Goal: Task Accomplishment & Management: Manage account settings

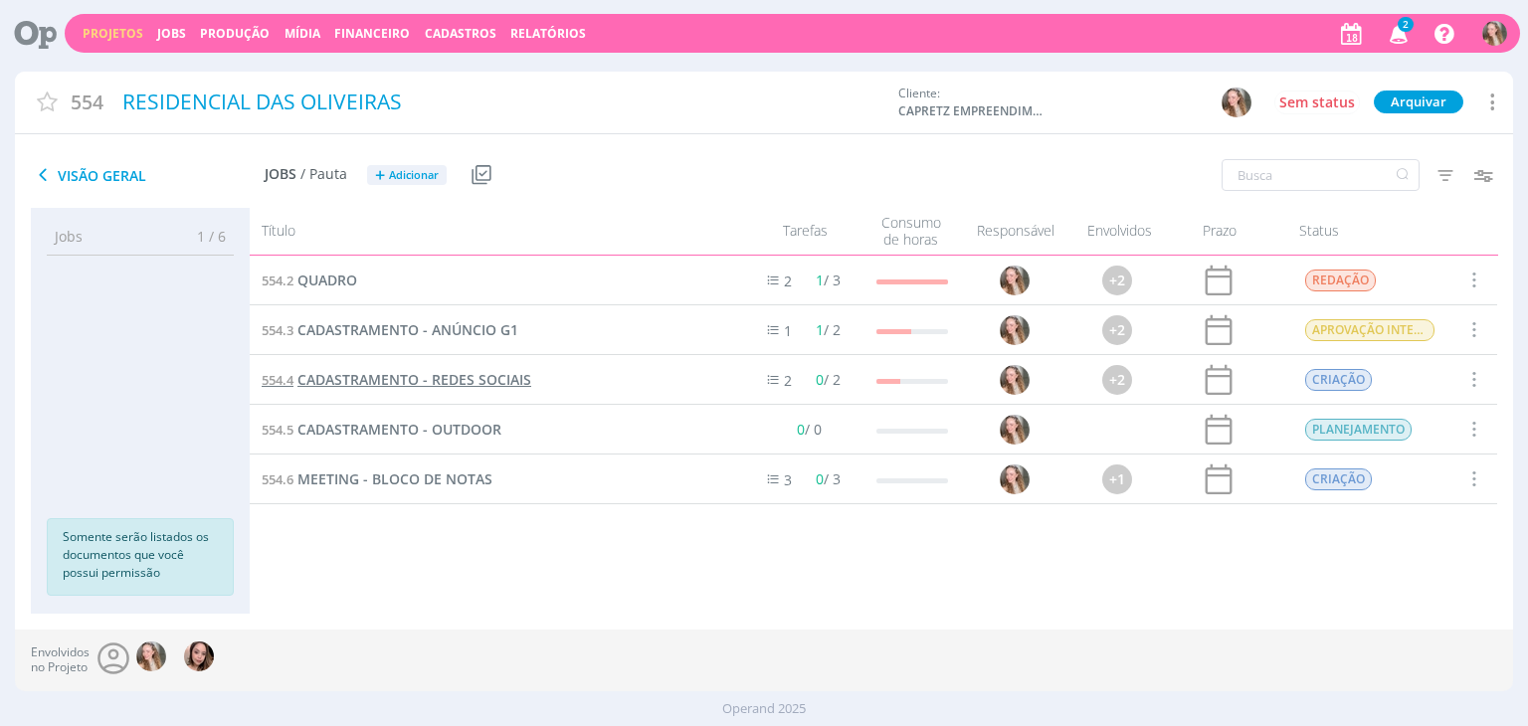
click at [446, 384] on span "CADASTRAMENTO - REDES SOCIAIS" at bounding box center [415, 379] width 234 height 19
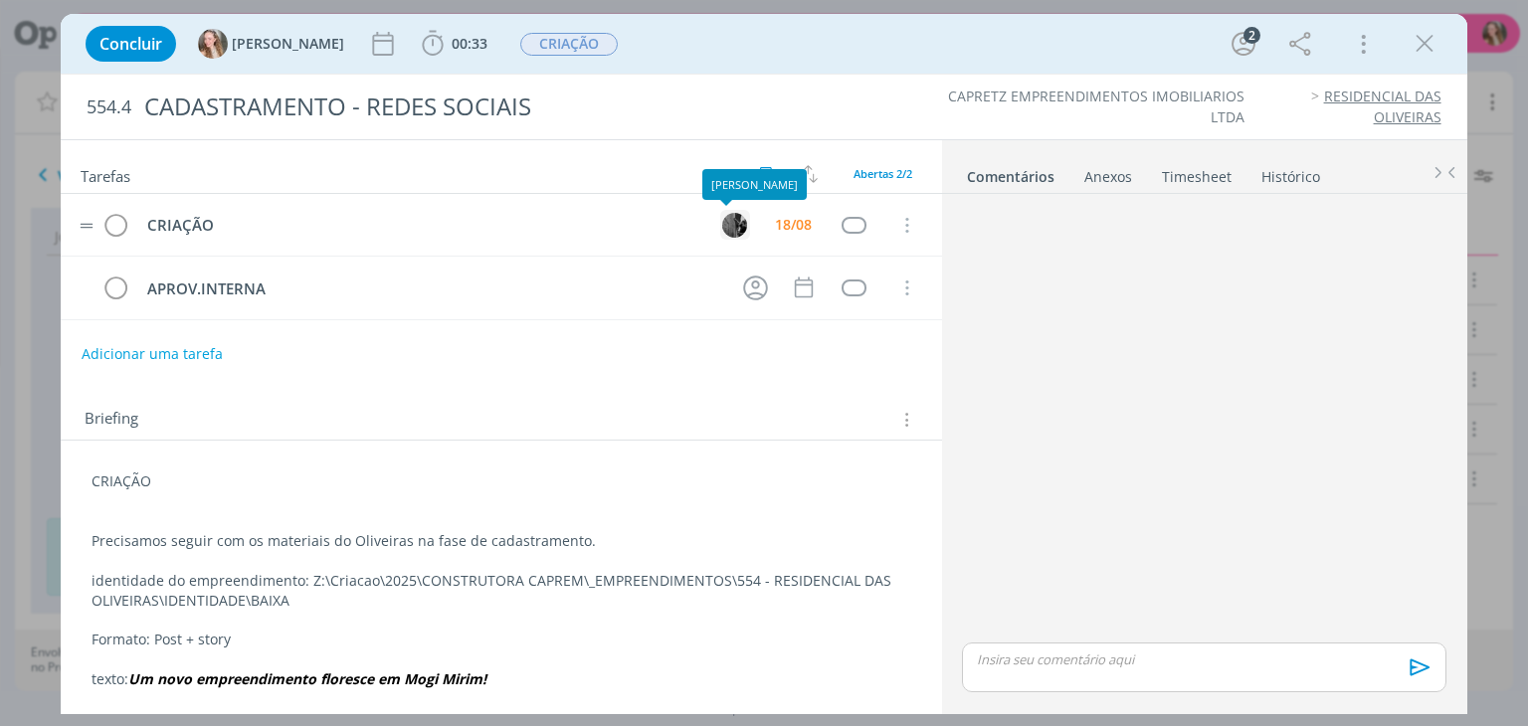
click at [720, 221] on button "dialog" at bounding box center [735, 225] width 30 height 30
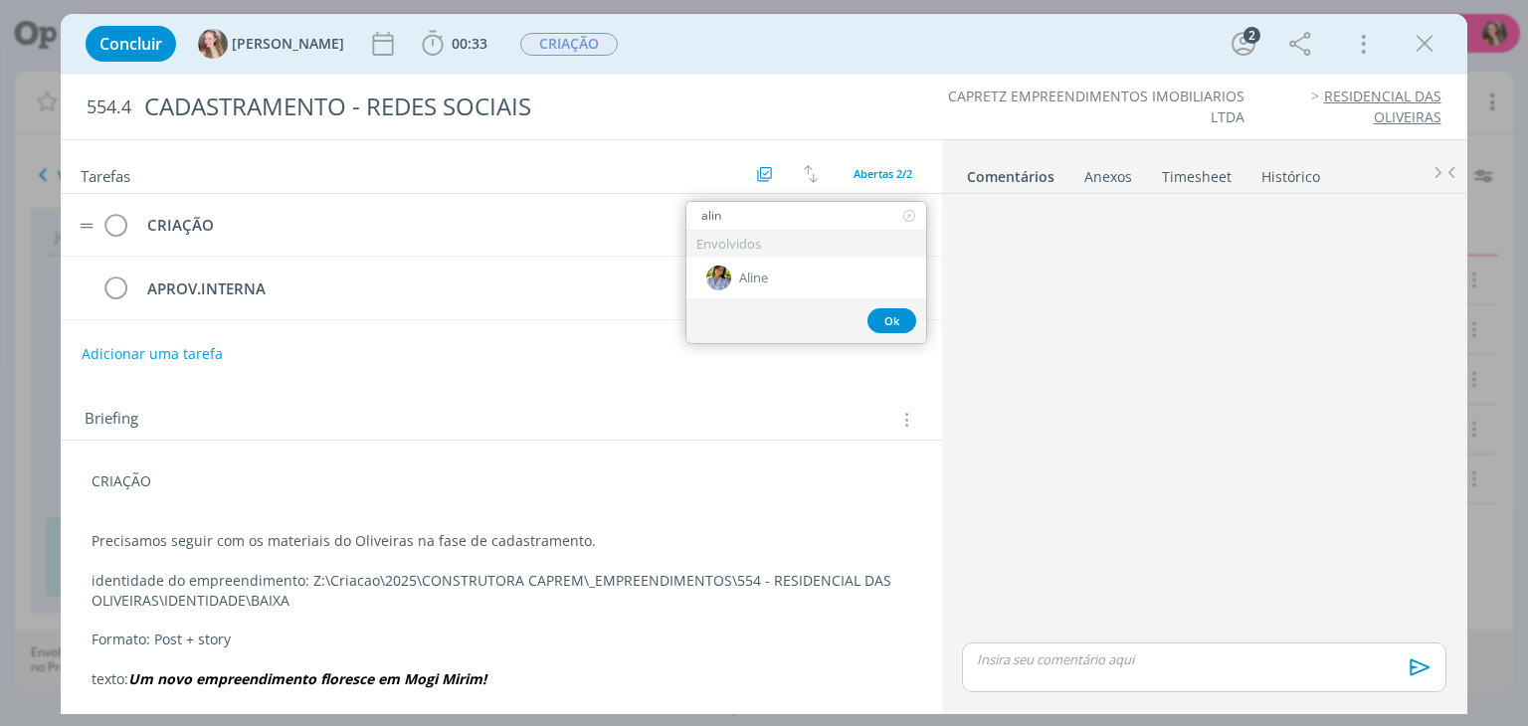
type input "aline"
click at [752, 280] on span "Aline" at bounding box center [753, 279] width 29 height 16
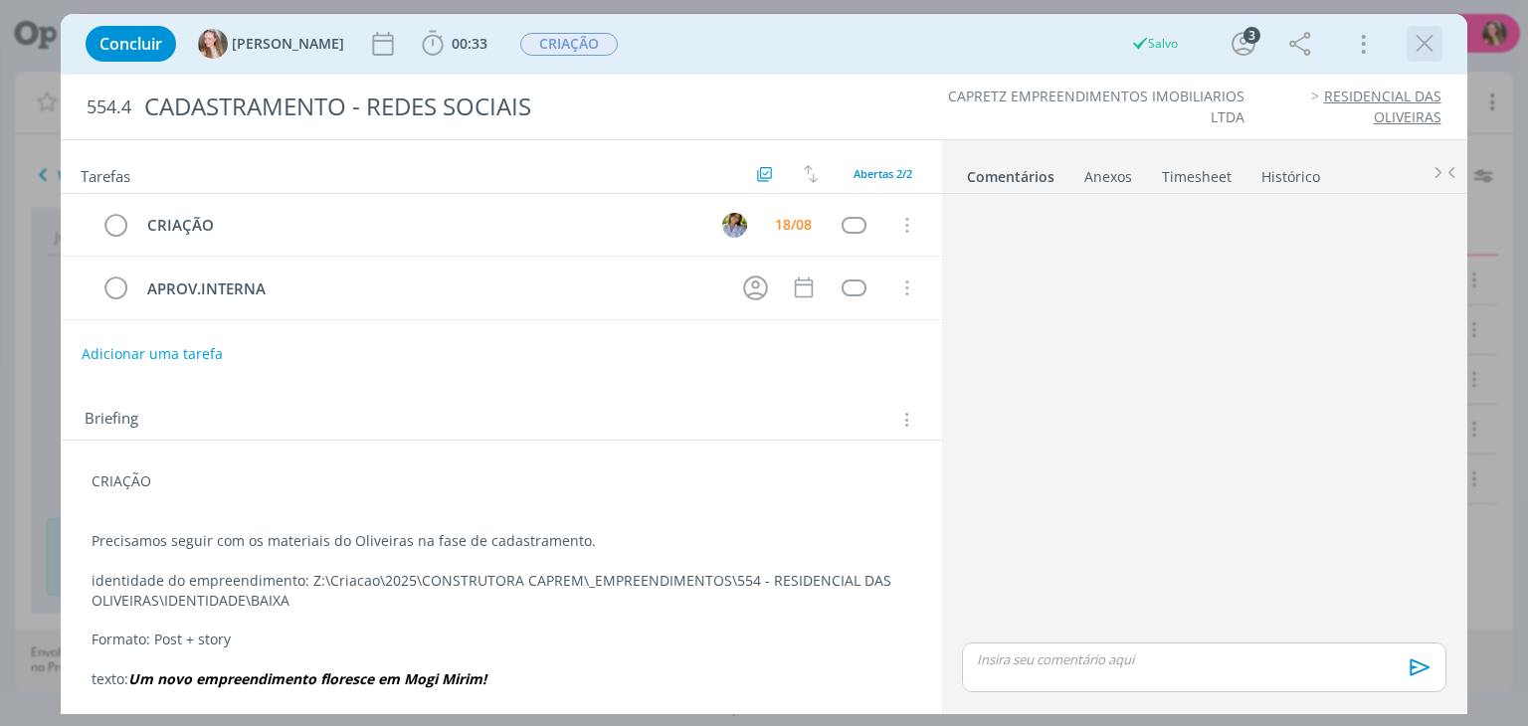
click at [1437, 41] on icon "dialog" at bounding box center [1425, 44] width 30 height 30
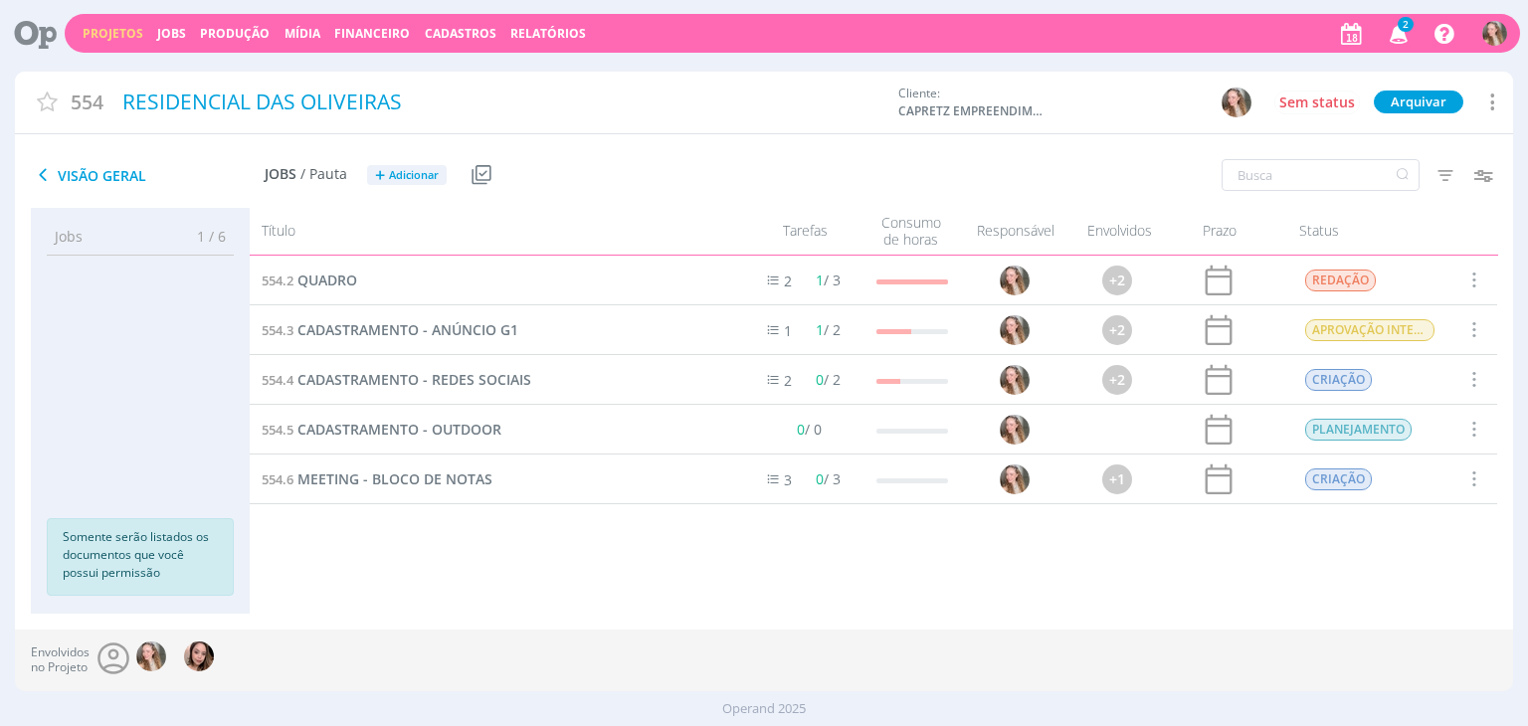
click at [1411, 25] on span "2" at bounding box center [1406, 24] width 16 height 15
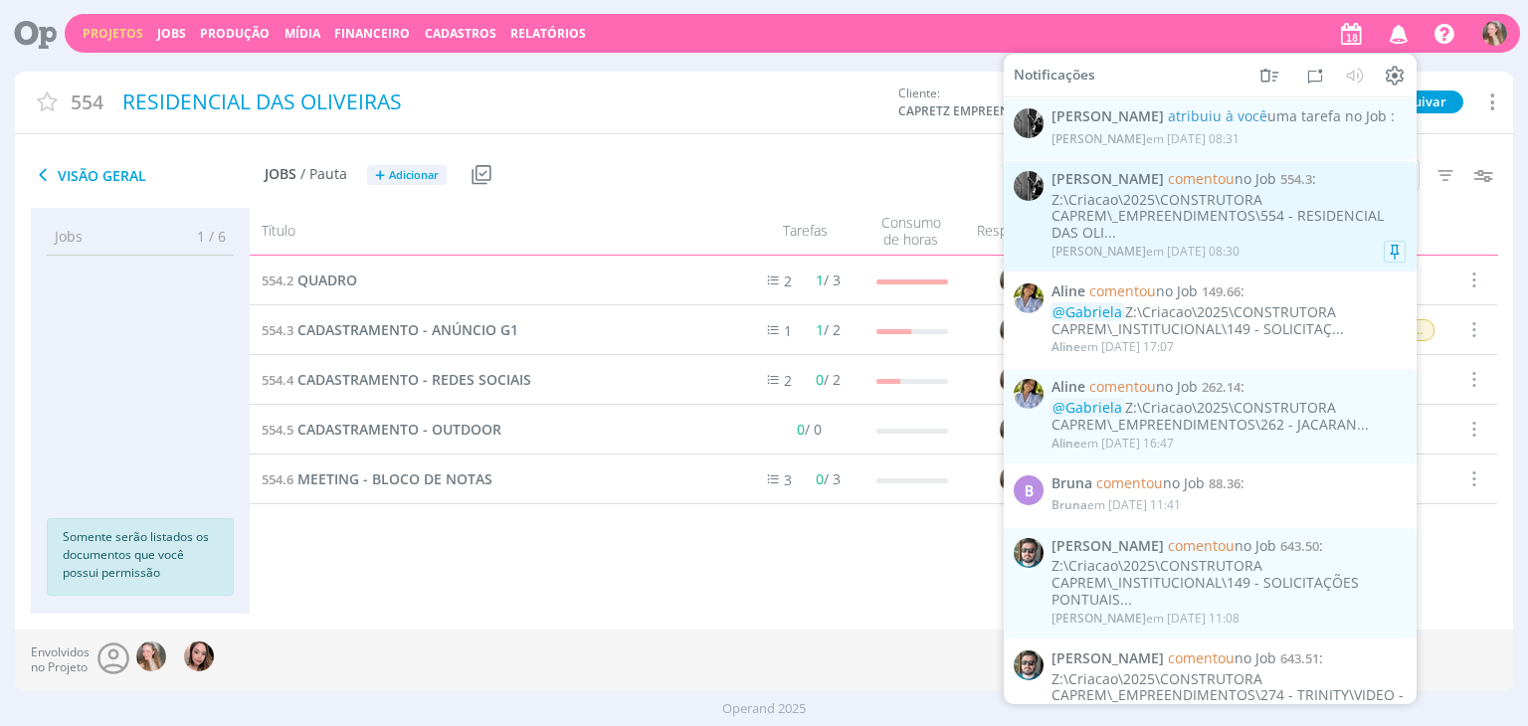
click at [1217, 223] on div "Z:\Criacao\2025\CONSTRUTORA CAPREM\_EMPREENDIMENTOS\554 - RESIDENCIAL DAS OLI..." at bounding box center [1229, 216] width 354 height 50
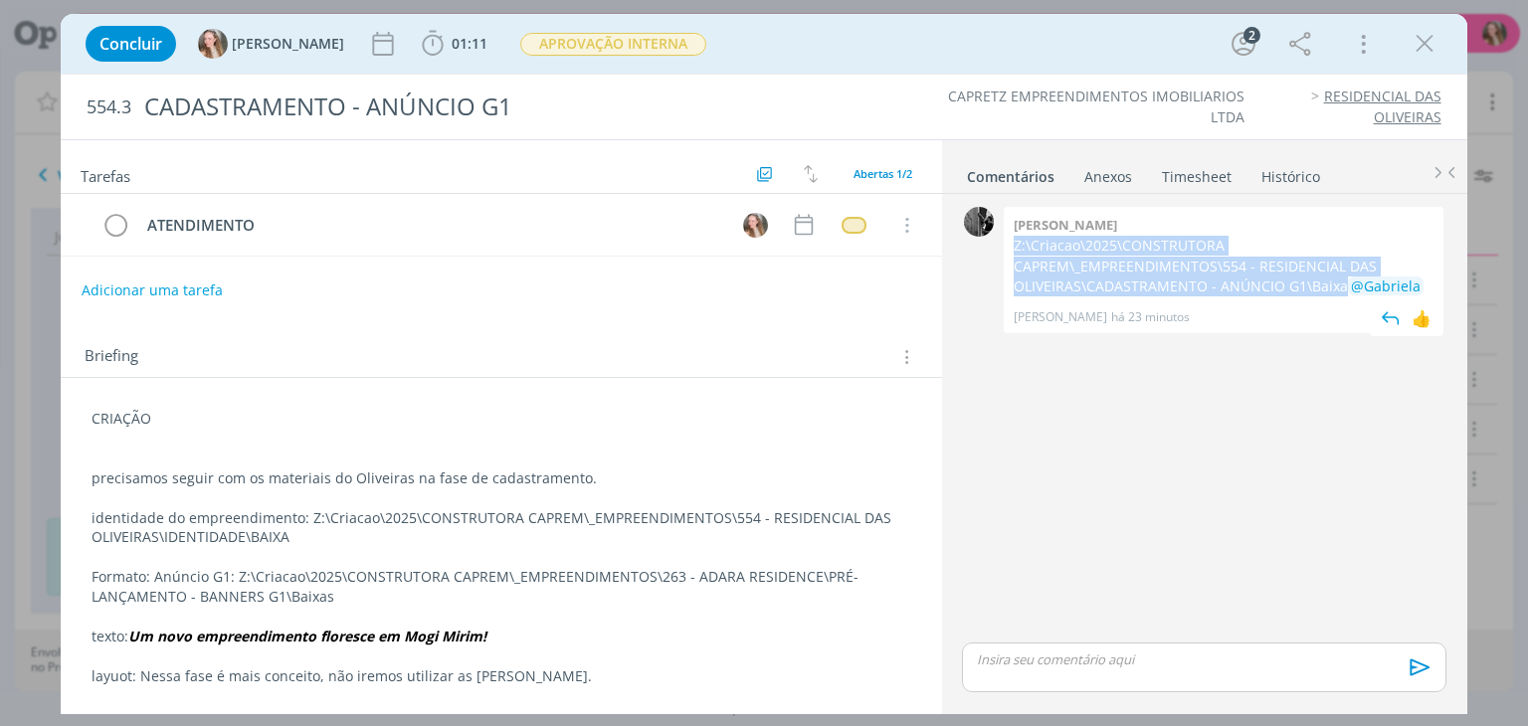
drag, startPoint x: 1341, startPoint y: 281, endPoint x: 1009, endPoint y: 242, distance: 334.6
click at [1009, 242] on div "[PERSON_NAME]:\Criacao\2025\CONSTRUTORA CAPREM\_EMPREENDIMENTOS\554 - RESIDENCI…" at bounding box center [1224, 270] width 440 height 126
copy p "Z:\Criacao\2025\CONSTRUTORA CAPREM\_EMPREENDIMENTOS\554 - RESIDENCIAL DAS OLIVE…"
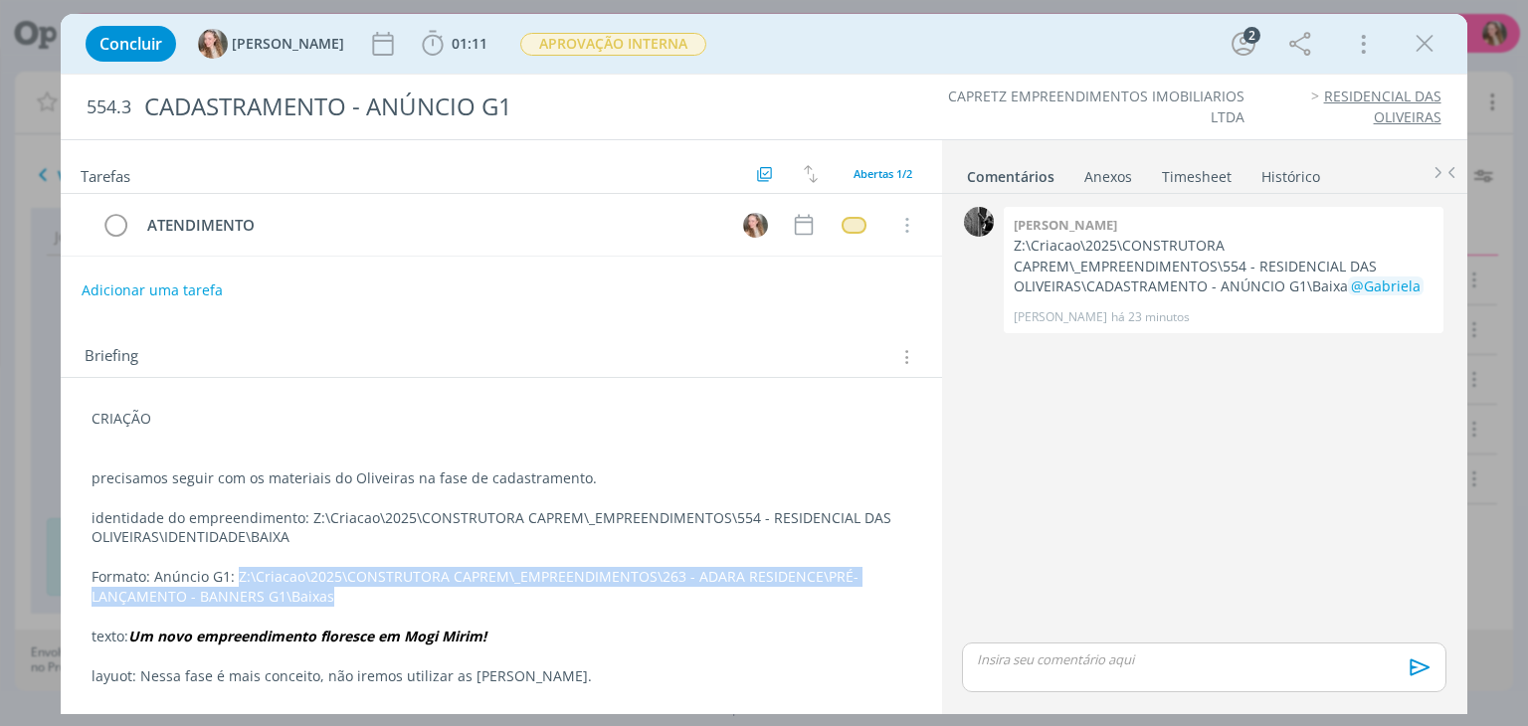
drag, startPoint x: 288, startPoint y: 598, endPoint x: 236, endPoint y: 573, distance: 57.4
click at [236, 573] on p "Formato: Anúncio G1: Z:\Criacao\2025\CONSTRUTORA CAPREM\_EMPREENDIMENTOS\263 - …" at bounding box center [501, 587] width 819 height 40
copy p "Z:\Criacao\2025\CONSTRUTORA CAPREM\_EMPREENDIMENTOS\263 - ADARA RESIDENCE\PRÉ-L…"
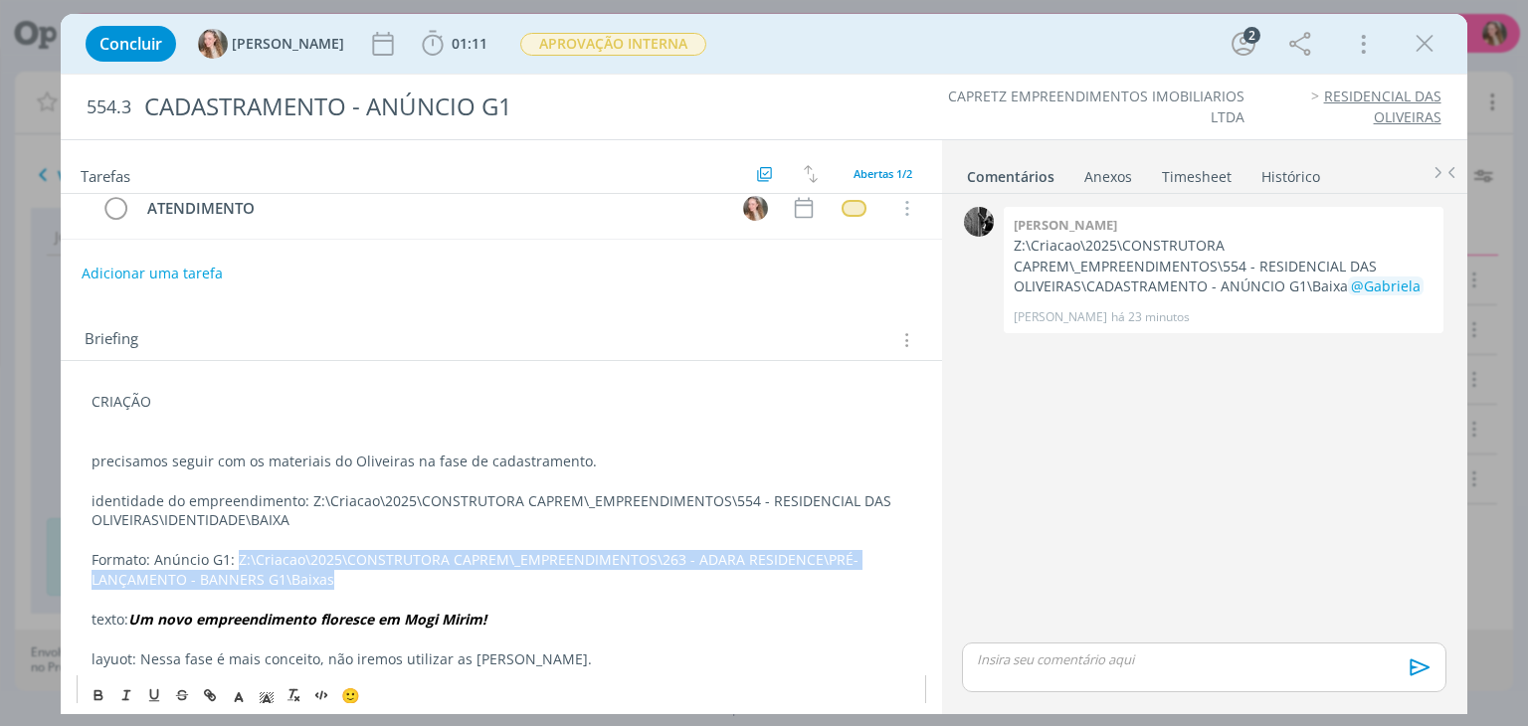
scroll to position [33, 0]
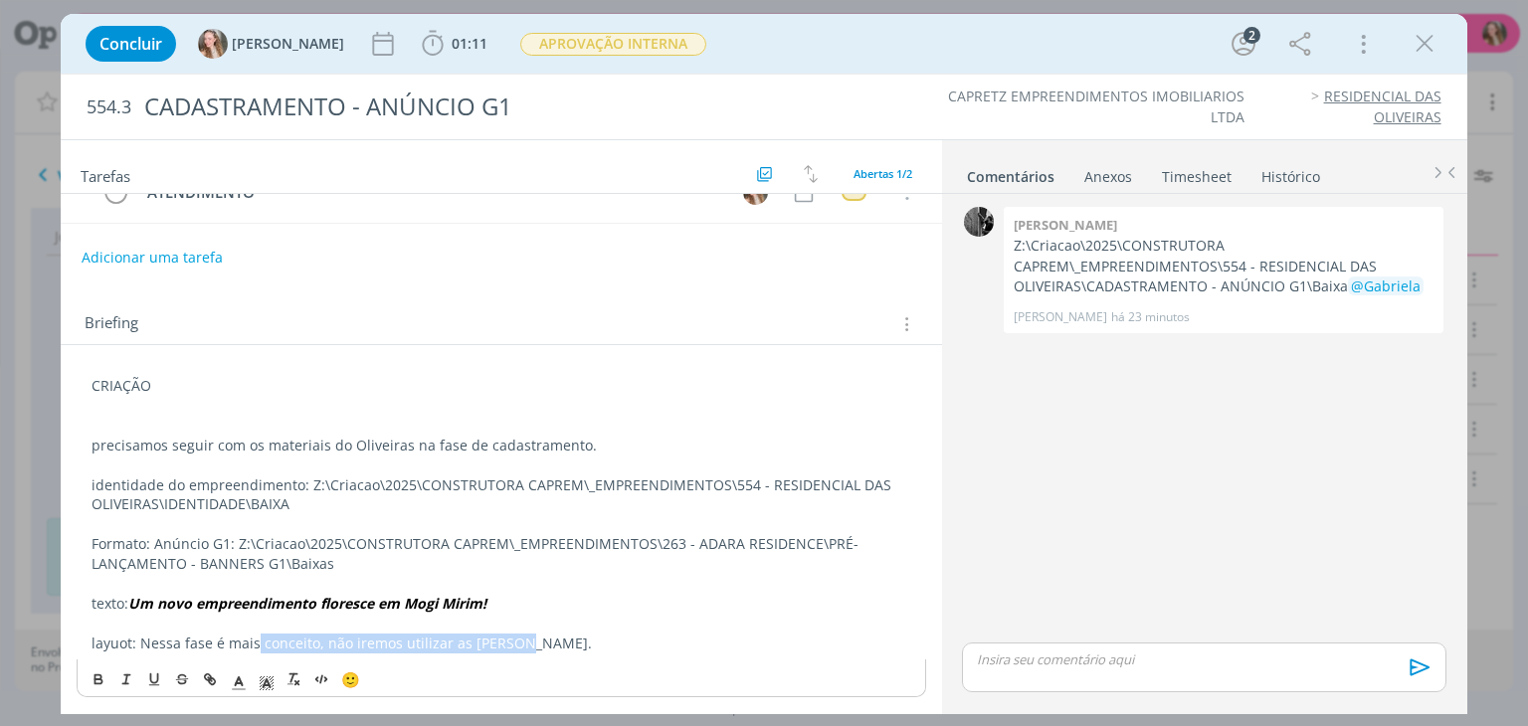
drag, startPoint x: 287, startPoint y: 636, endPoint x: 521, endPoint y: 630, distance: 234.9
click at [521, 634] on p "layuot: Nessa fase é mais conceito, não iremos utilizar as [PERSON_NAME]." at bounding box center [501, 644] width 819 height 20
drag, startPoint x: 762, startPoint y: 629, endPoint x: 765, endPoint y: 584, distance: 44.9
click at [762, 629] on p "dialog" at bounding box center [501, 624] width 819 height 20
drag, startPoint x: 1429, startPoint y: 33, endPoint x: 1290, endPoint y: 192, distance: 211.5
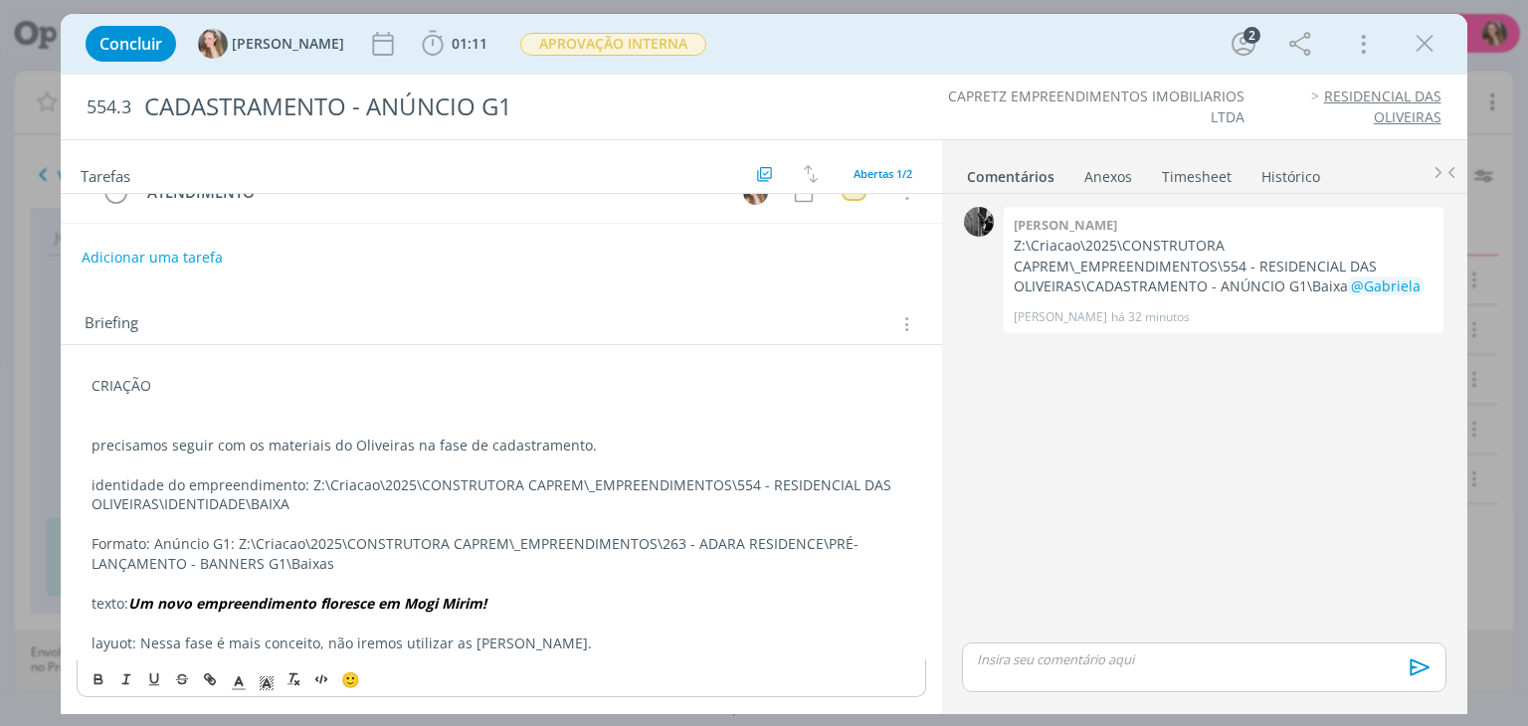
click at [1429, 33] on icon "dialog" at bounding box center [1425, 44] width 30 height 30
